Goal: Information Seeking & Learning: Understand process/instructions

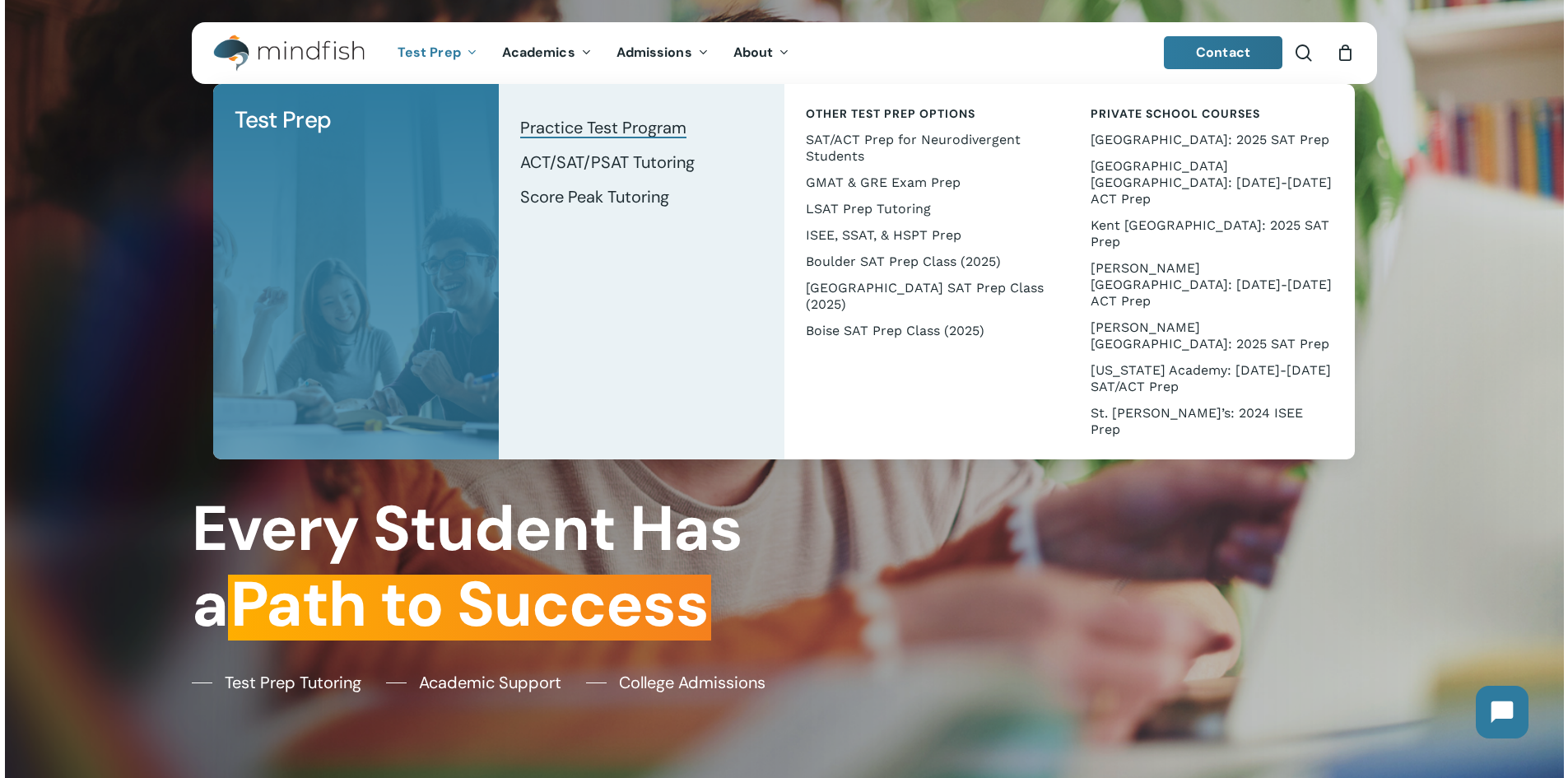
click at [606, 130] on span "Practice Test Program" at bounding box center [604, 128] width 166 height 22
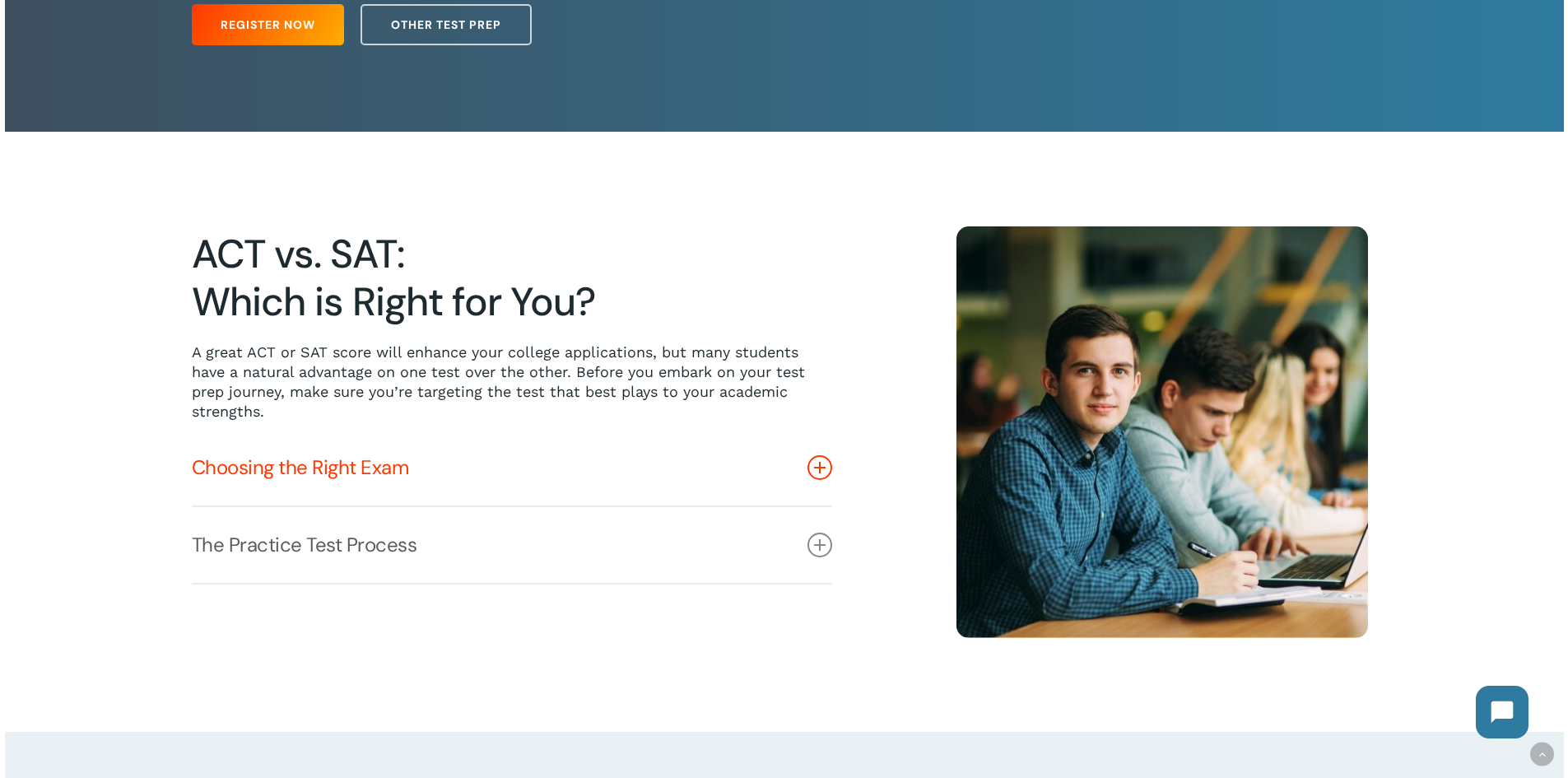
scroll to position [329, 0]
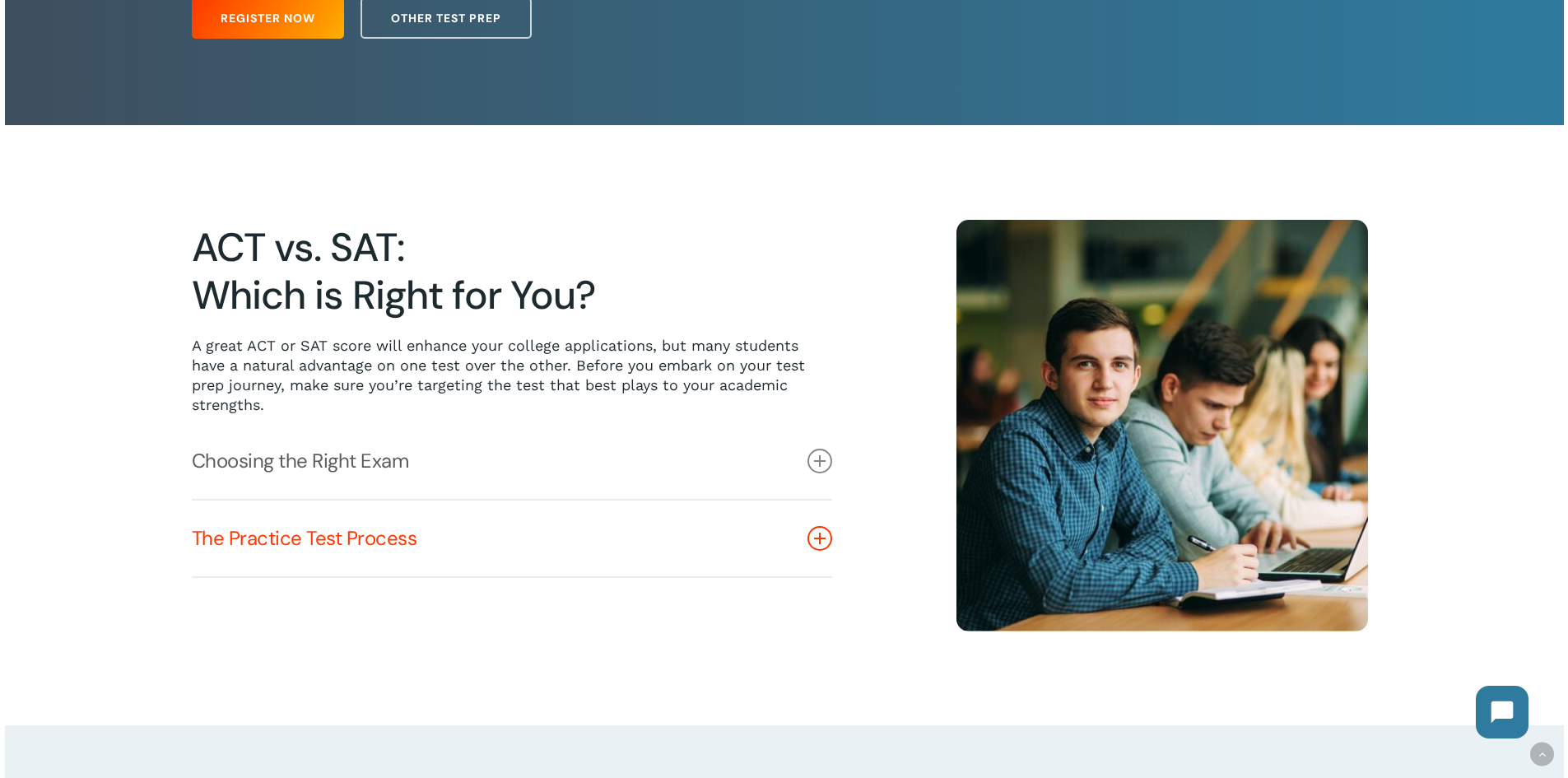
click at [422, 540] on link "The Practice Test Process" at bounding box center [512, 538] width 640 height 76
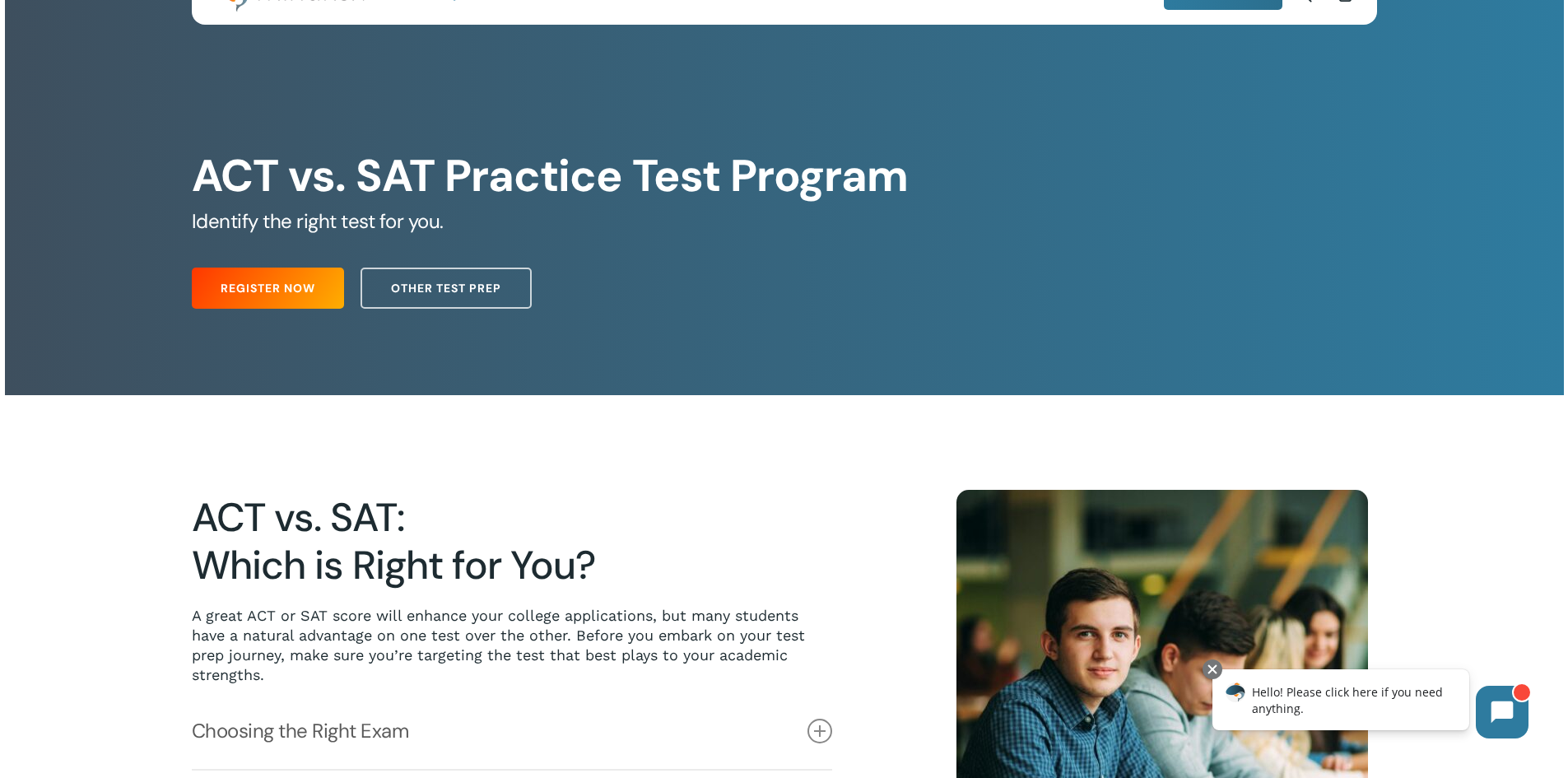
scroll to position [0, 0]
